Goal: Task Accomplishment & Management: Complete application form

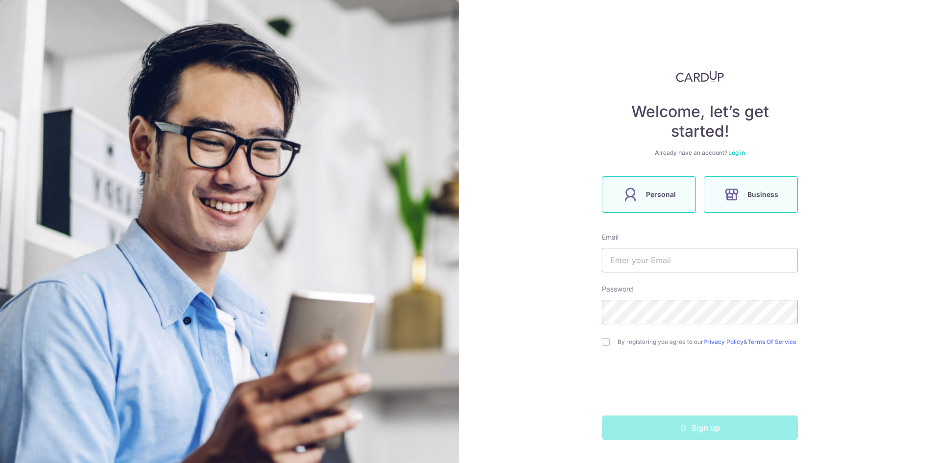
click at [658, 196] on span "Personal" at bounding box center [661, 195] width 30 height 12
drag, startPoint x: 665, startPoint y: 257, endPoint x: 707, endPoint y: 264, distance: 43.2
click at [665, 257] on input "text" at bounding box center [700, 260] width 196 height 24
type input "[EMAIL_ADDRESS][DOMAIN_NAME]"
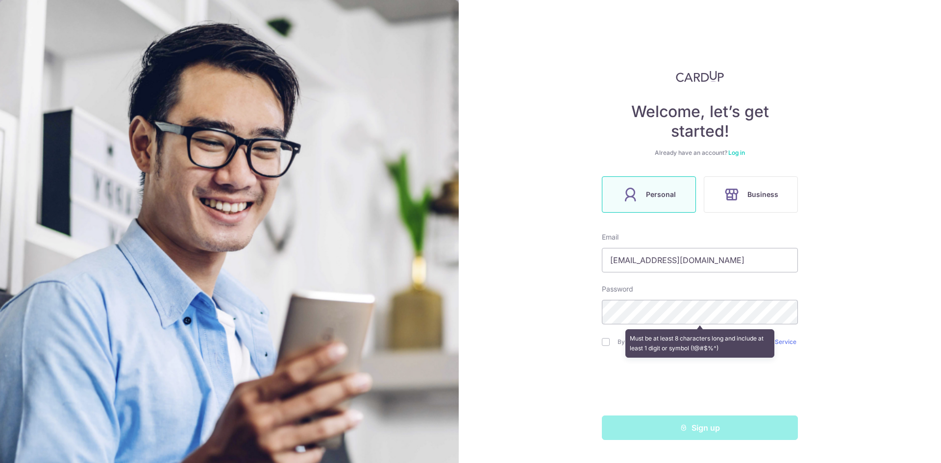
click at [856, 277] on div "Welcome, let’s get started! Already have an account? Log in Personal Business E…" at bounding box center [700, 231] width 482 height 463
click at [602, 345] on input "checkbox" at bounding box center [606, 342] width 8 height 8
checkbox input "true"
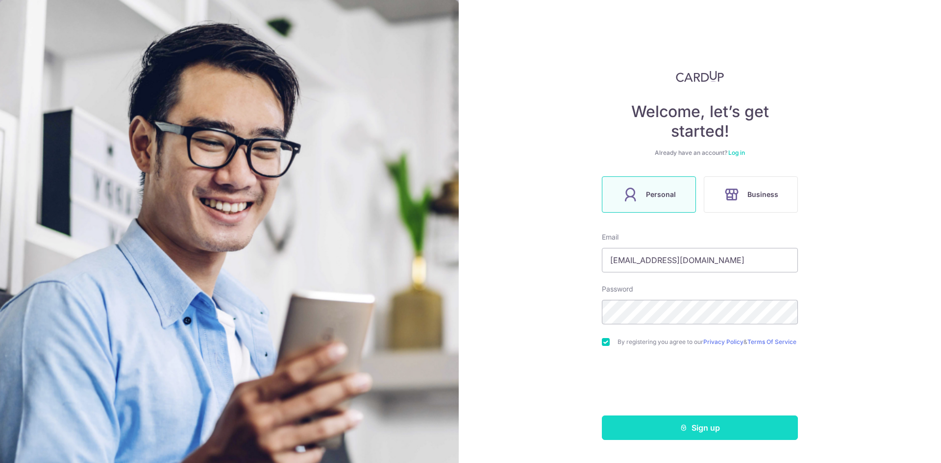
click at [670, 429] on button "Sign up" at bounding box center [700, 427] width 196 height 24
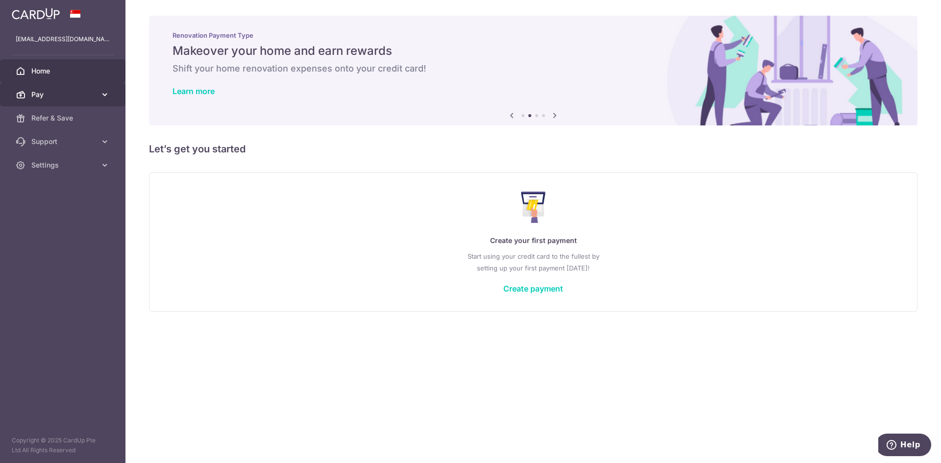
click at [32, 96] on span "Pay" at bounding box center [63, 95] width 65 height 10
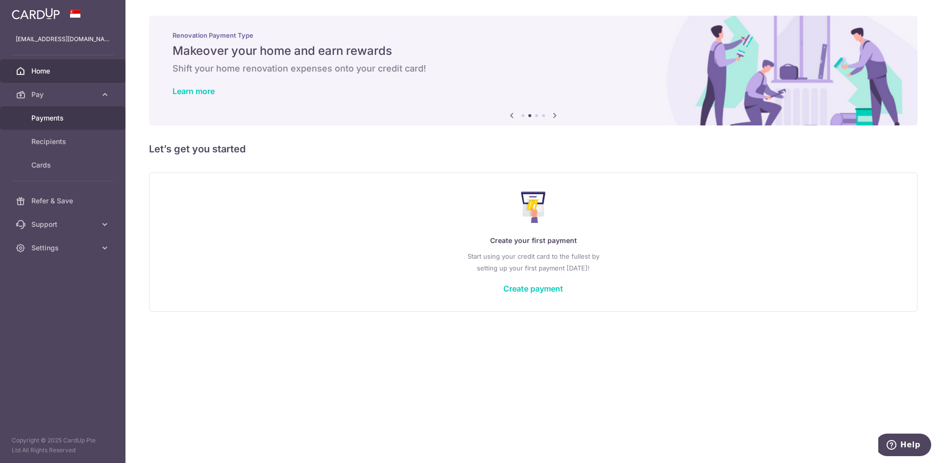
click at [82, 119] on span "Payments" at bounding box center [63, 118] width 65 height 10
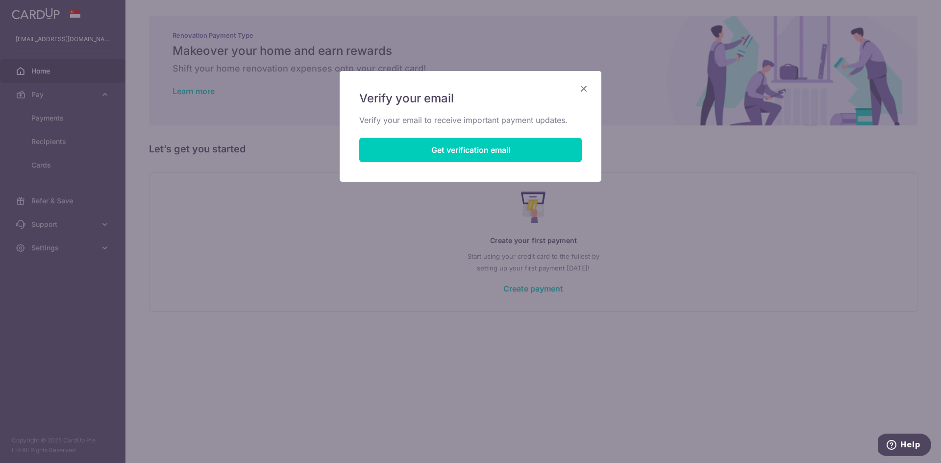
click at [303, 207] on div "Verify your email Verify your email to receive important payment updates. Get v…" at bounding box center [470, 231] width 941 height 463
click at [578, 88] on icon "Close" at bounding box center [584, 88] width 12 height 12
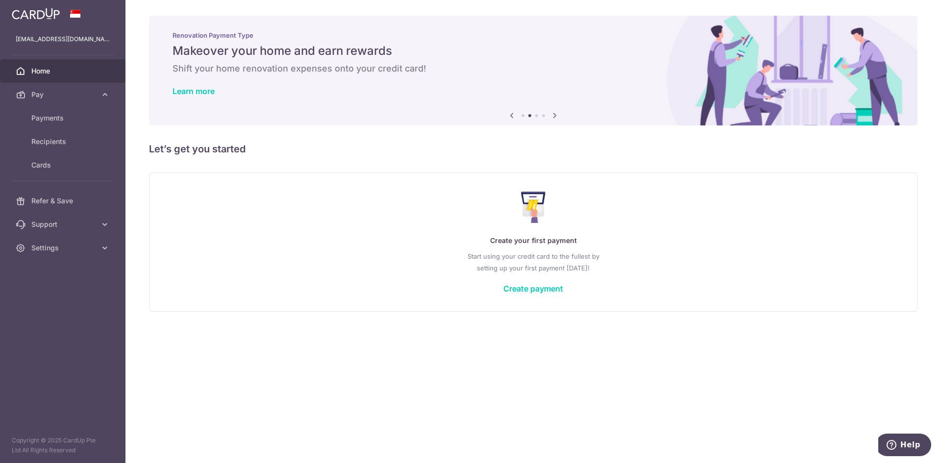
click at [726, 231] on div "Create your first payment Start using your credit card to the fullest by settin…" at bounding box center [533, 242] width 744 height 116
click at [796, 260] on p "Start using your credit card to the fullest by setting up your first payment to…" at bounding box center [533, 262] width 728 height 24
